Goal: Task Accomplishment & Management: Complete application form

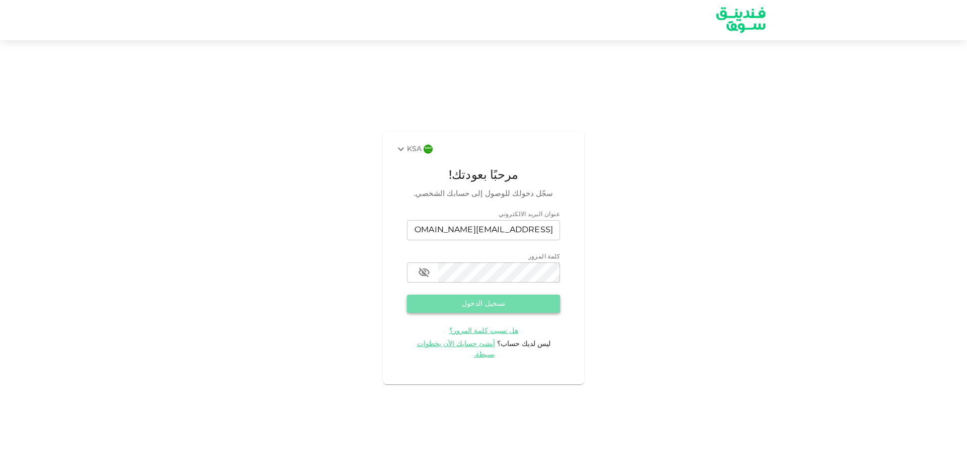
click at [529, 308] on button "تسجيل الدخول" at bounding box center [483, 304] width 153 height 18
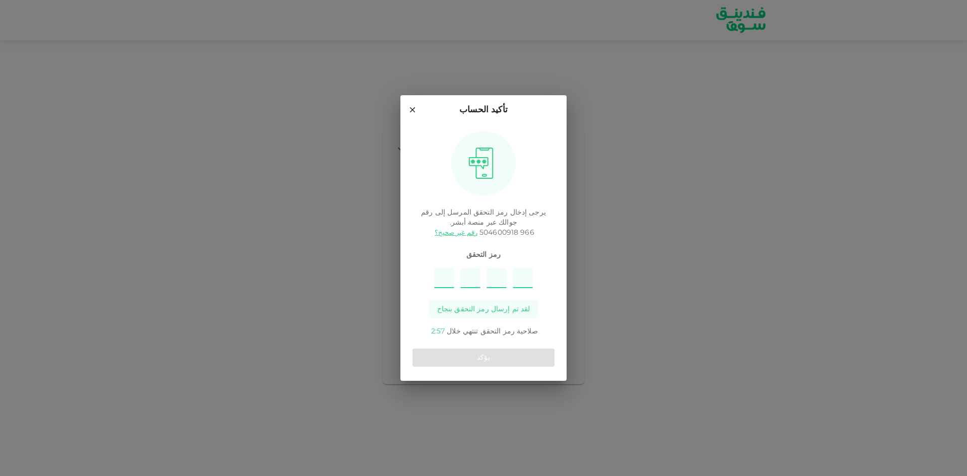
type input "6"
type input "1"
type input "5"
type input "3"
click at [485, 360] on button "يؤكد" at bounding box center [483, 357] width 142 height 18
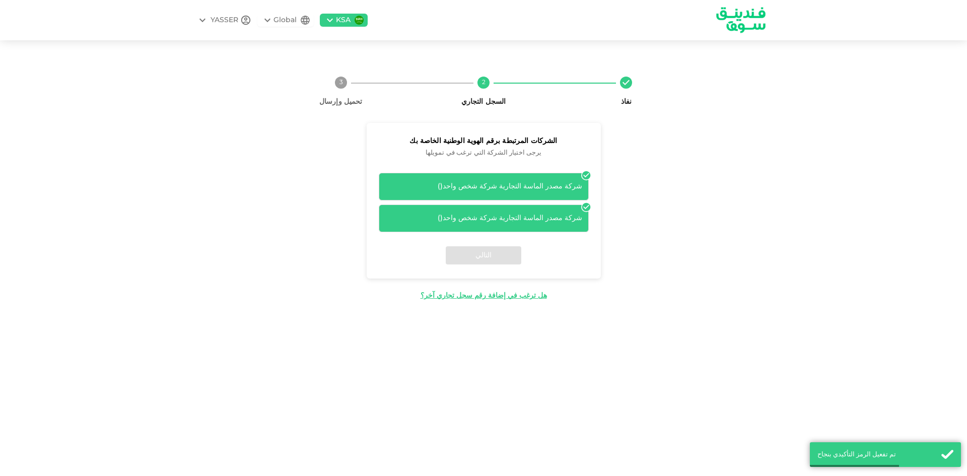
click at [533, 218] on div "شركة مصدر الماسة التجارية شركة شخص واحد ( )" at bounding box center [483, 218] width 197 height 11
click at [553, 185] on div "شركة مصدر الماسة التجارية شركة شخص واحد ( )" at bounding box center [483, 186] width 197 height 11
click at [555, 210] on div "شركة مصدر الماسة التجارية شركة شخص واحد ( )" at bounding box center [484, 218] width 210 height 28
click at [588, 200] on div "شركة مصدر الماسة التجارية شركة شخص واحد ( ) شركة مصدر الماسة التجارية شركة شخص …" at bounding box center [484, 202] width 210 height 59
click at [584, 168] on div "شركة مصدر الماسة التجارية شركة شخص واحد ( ) شركة مصدر الماسة التجارية شركة شخص …" at bounding box center [484, 198] width 234 height 67
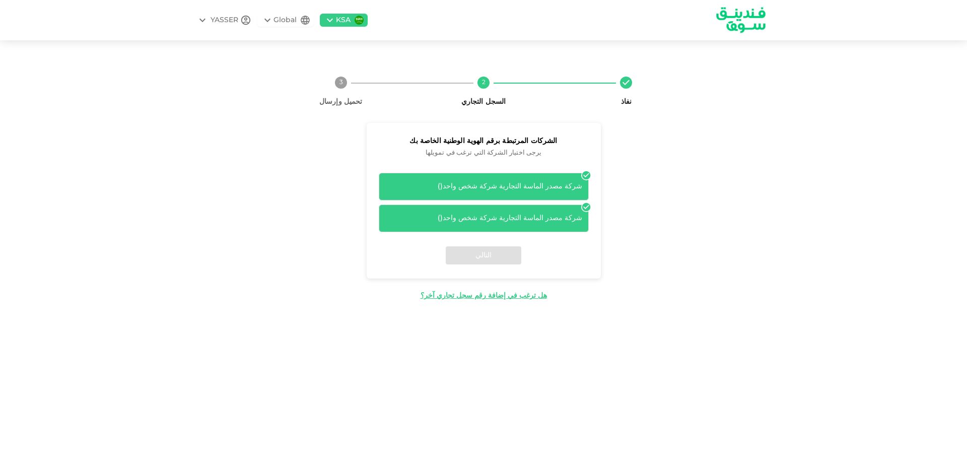
click at [584, 172] on icon at bounding box center [586, 175] width 10 height 10
click at [555, 219] on div "شركة مصدر الماسة التجارية شركة شخص واحد ( )" at bounding box center [483, 218] width 197 height 11
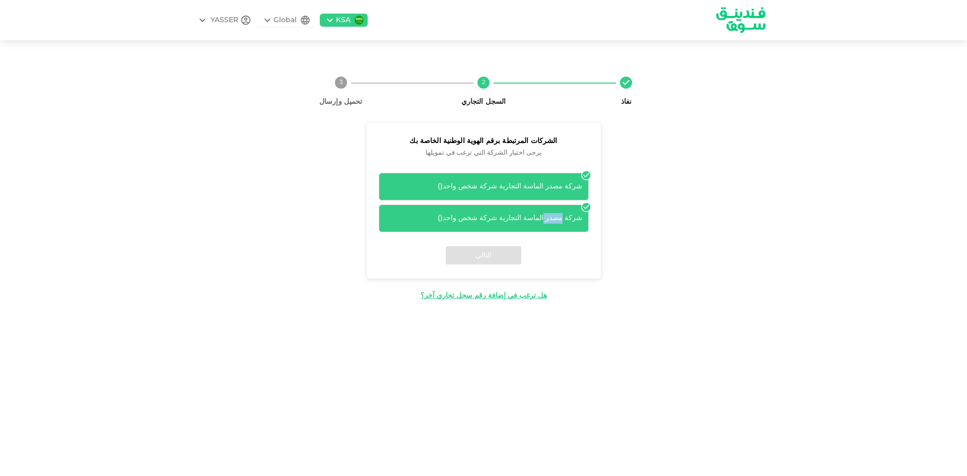
click at [555, 219] on div "شركة مصدر الماسة التجارية شركة شخص واحد ( )" at bounding box center [483, 218] width 197 height 11
click at [575, 179] on div "شركة مصدر الماسة التجارية شركة شخص واحد ( )" at bounding box center [484, 187] width 210 height 28
click at [498, 293] on div "هل ترغب في إضافة رقم سجل تجاري آخر؟" at bounding box center [483, 296] width 126 height 11
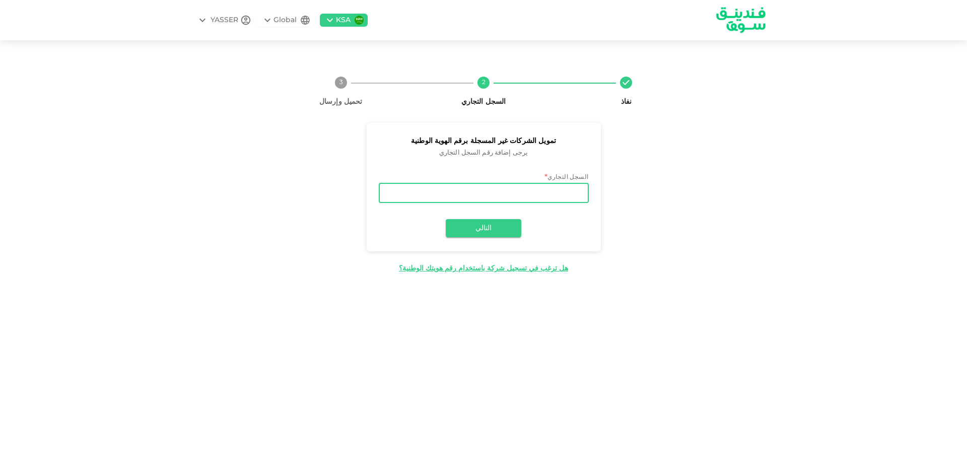
click at [552, 186] on input "السجل التجاري" at bounding box center [484, 193] width 210 height 20
type input "7015670735"
click at [473, 234] on button "التالي" at bounding box center [484, 228] width 76 height 18
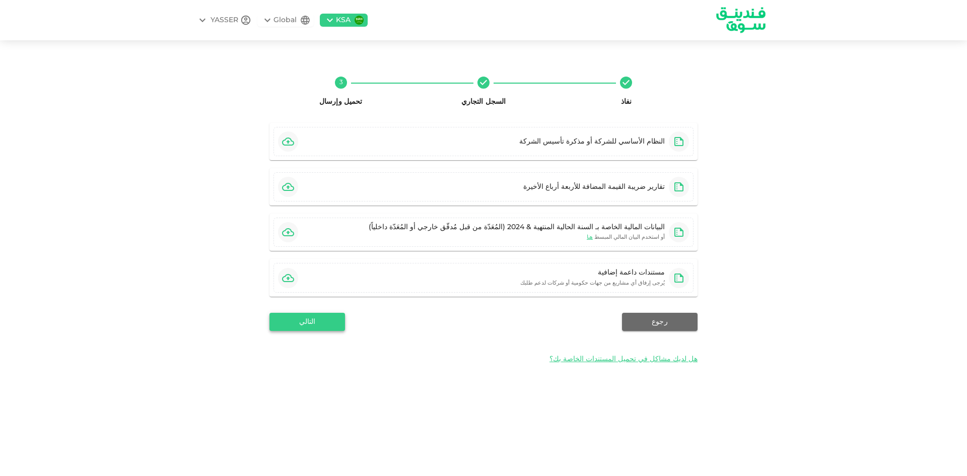
click at [327, 324] on button "التالي" at bounding box center [307, 322] width 76 height 18
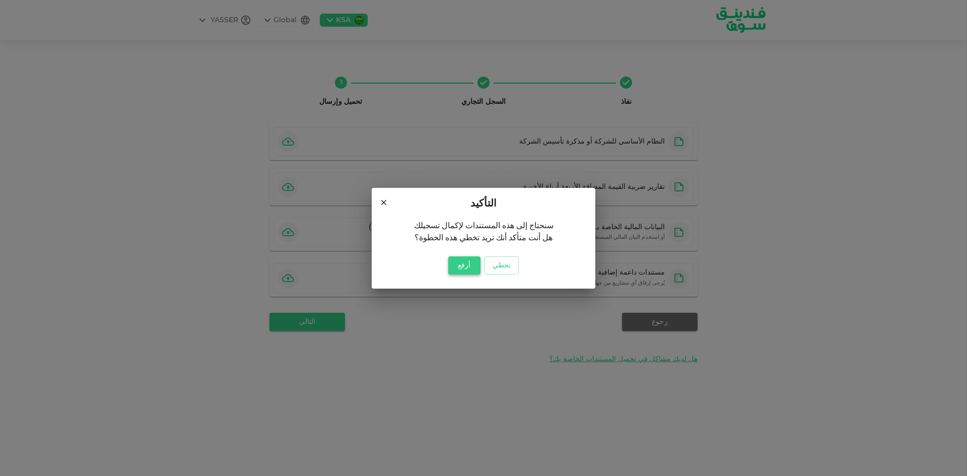
click at [468, 268] on button "أرفع" at bounding box center [464, 265] width 32 height 18
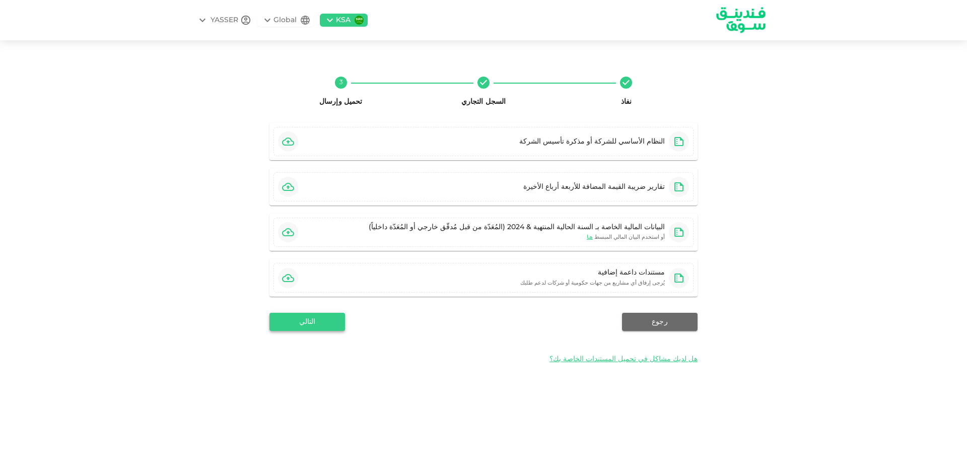
click at [324, 323] on button "التالي" at bounding box center [307, 322] width 76 height 18
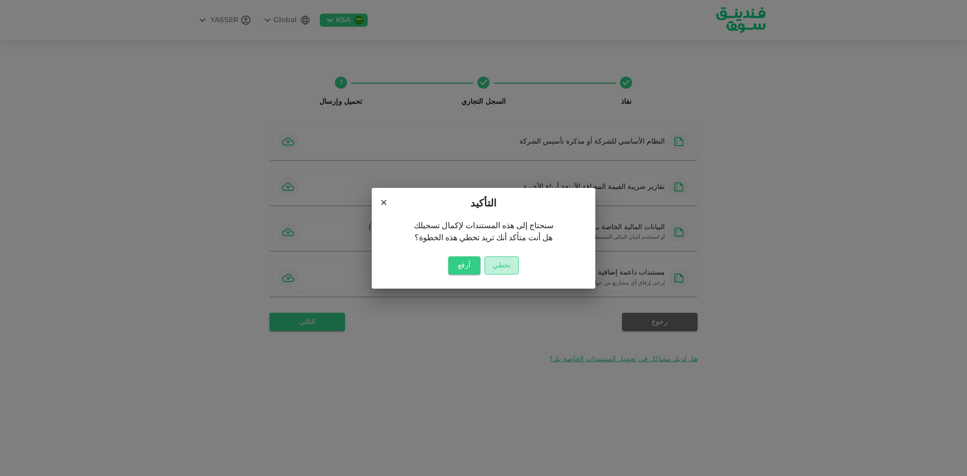
click at [511, 265] on button "تخطي" at bounding box center [501, 265] width 34 height 18
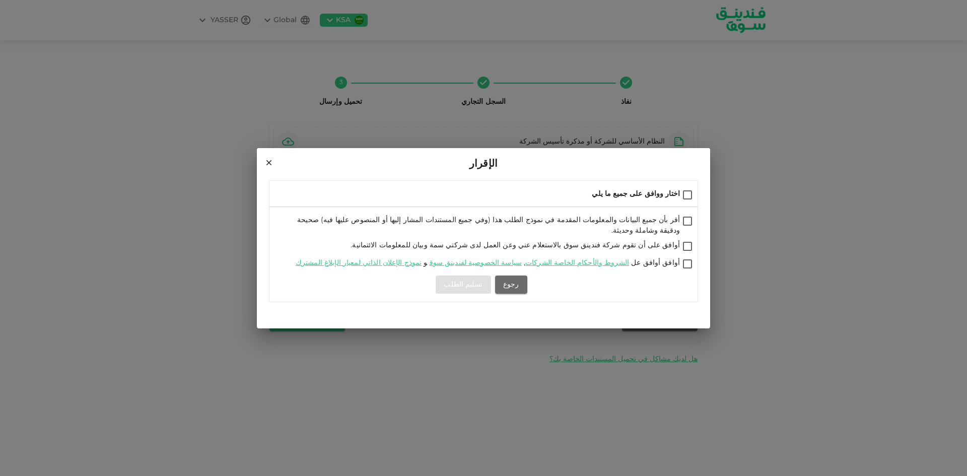
click at [692, 196] on input "اختار ووافق على جميع ما يلي" at bounding box center [687, 196] width 15 height 14
checkbox input "true"
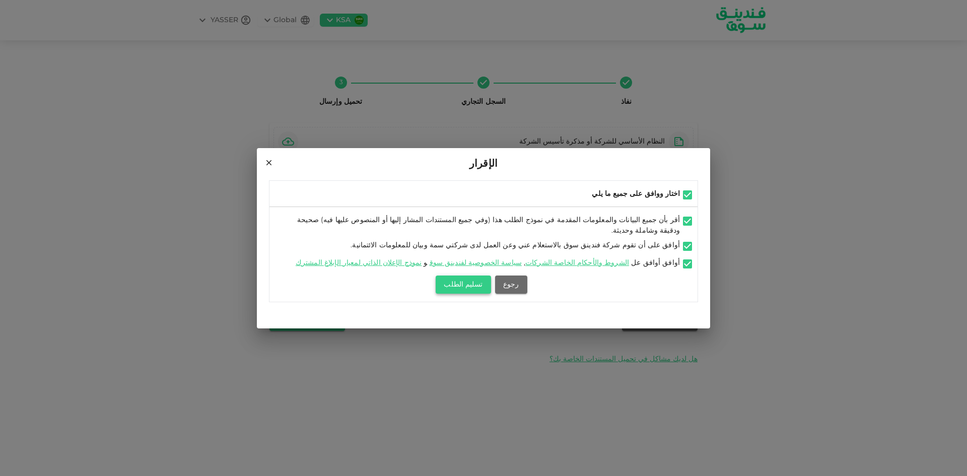
click at [471, 279] on button "تسليم الطلب" at bounding box center [463, 284] width 55 height 18
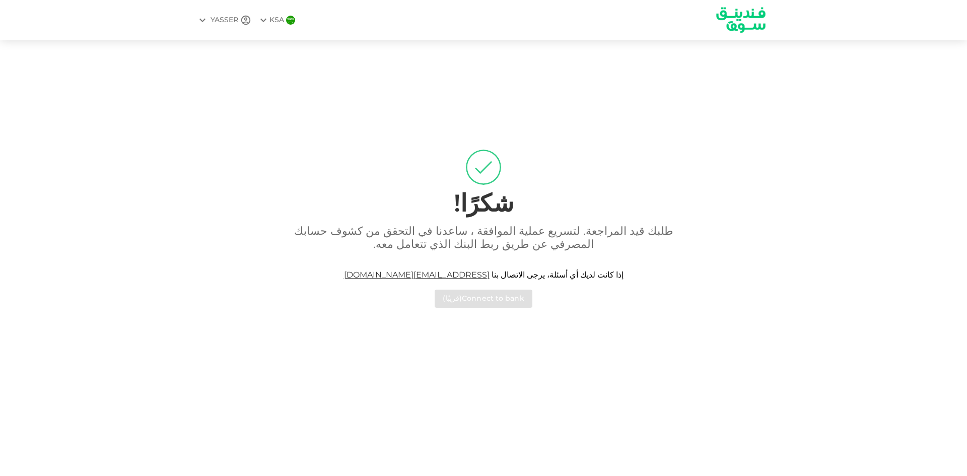
click at [867, 137] on div "شكرًا! طلبك قيد المراجعة. لتسريع عملية الموافقة ، ساعدنا في التحقق من كشوف حساب…" at bounding box center [483, 228] width 967 height 352
